Goal: Navigation & Orientation: Find specific page/section

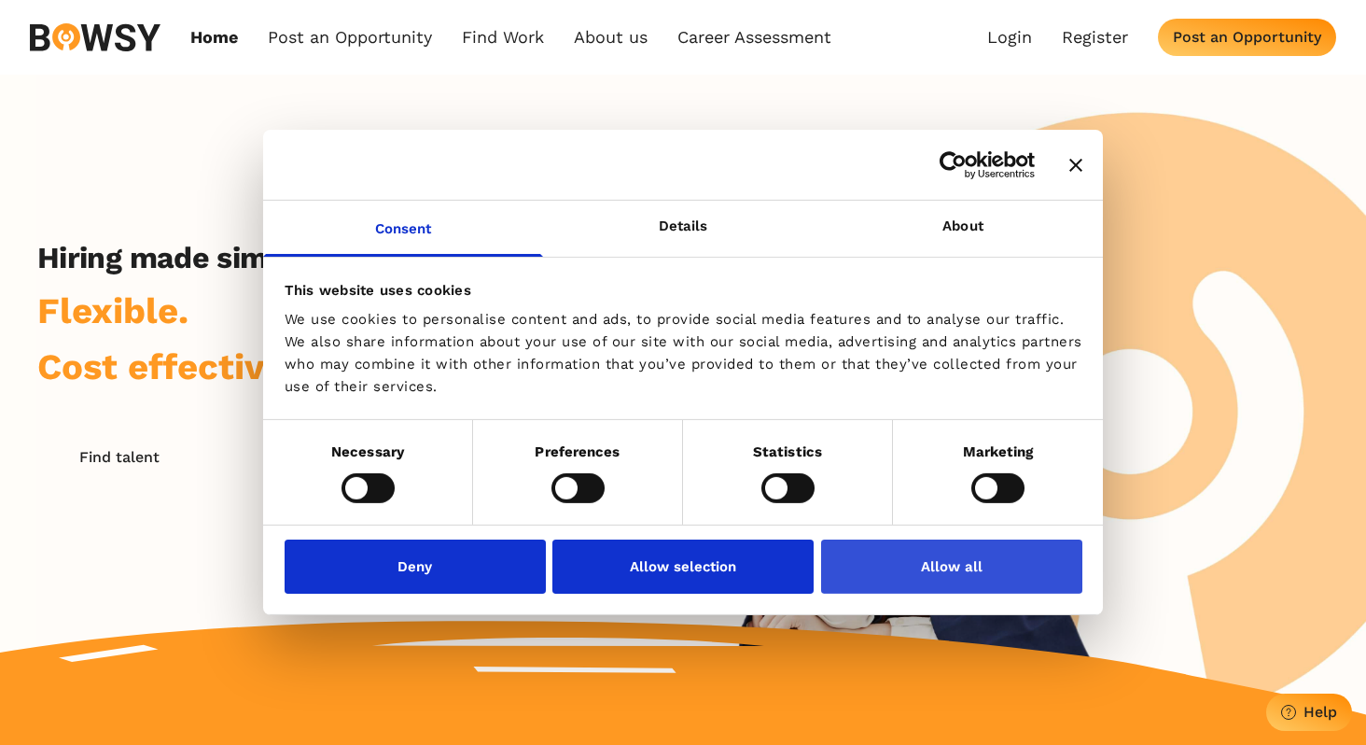
click at [956, 553] on button "Allow all" at bounding box center [951, 566] width 261 height 54
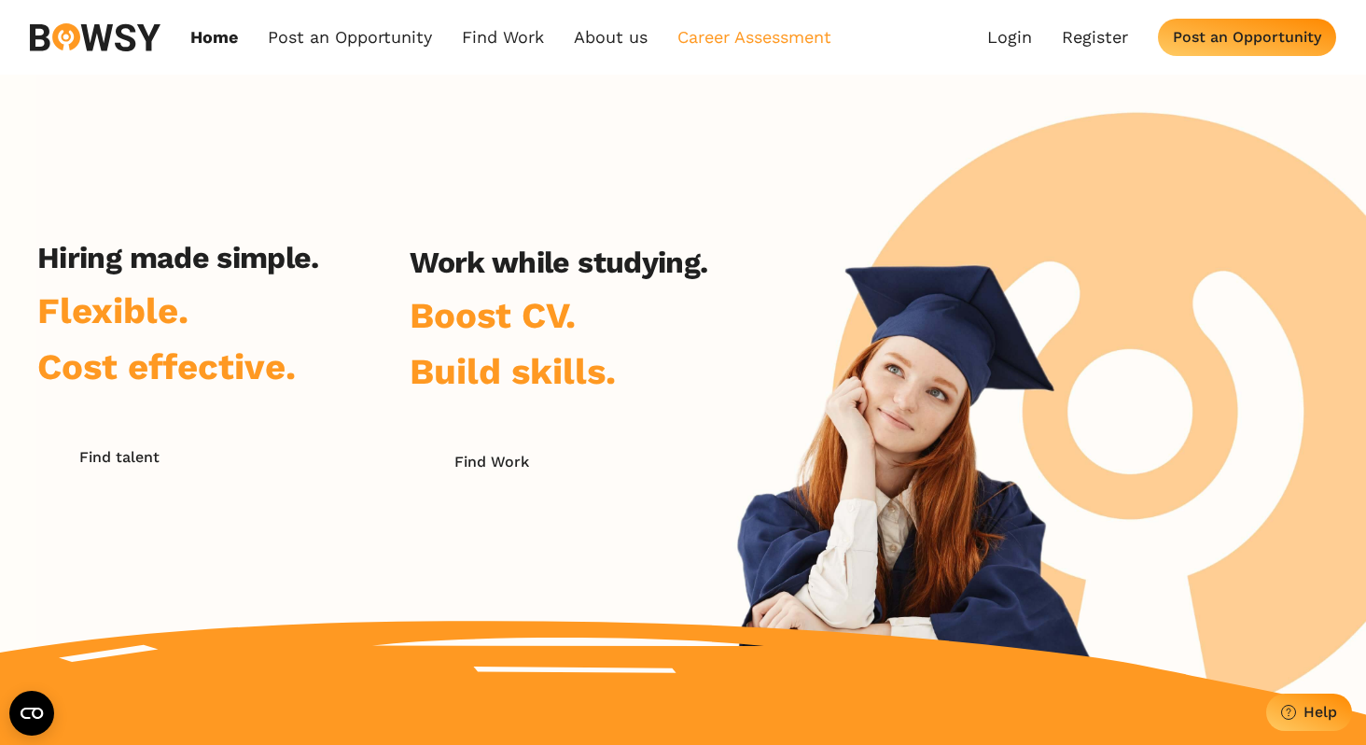
click at [713, 35] on link "Career Assessment" at bounding box center [755, 37] width 154 height 21
click at [505, 465] on div "Find Work" at bounding box center [492, 462] width 75 height 18
